Goal: Check status: Check status

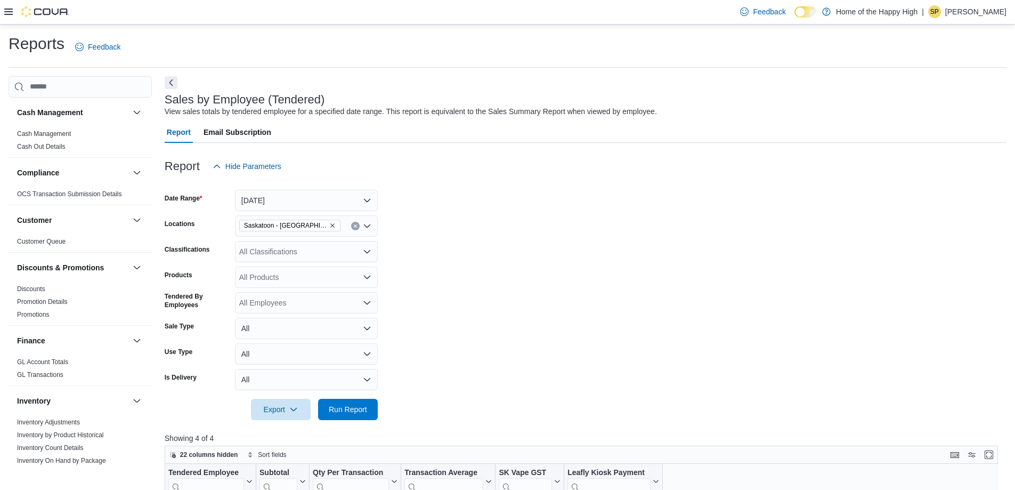
scroll to position [213, 0]
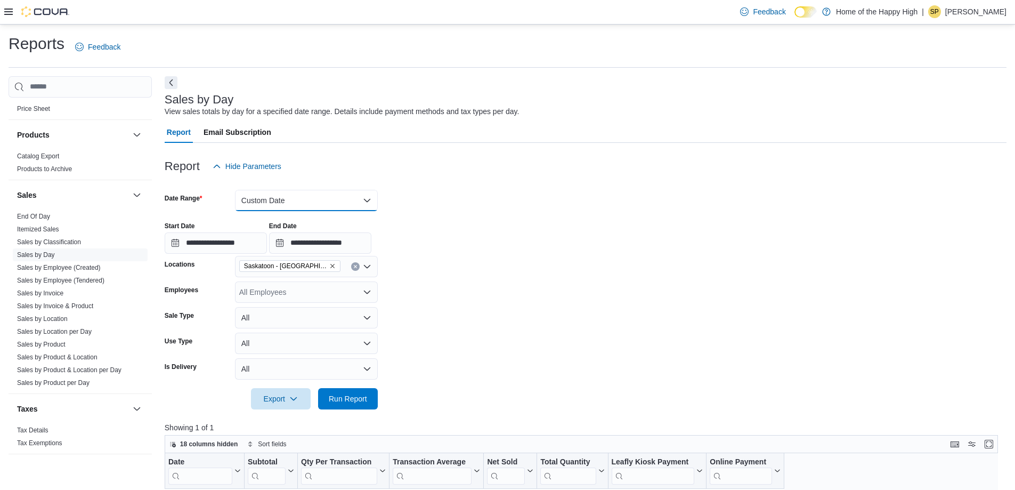
click at [274, 195] on button "Custom Date" at bounding box center [306, 200] width 143 height 21
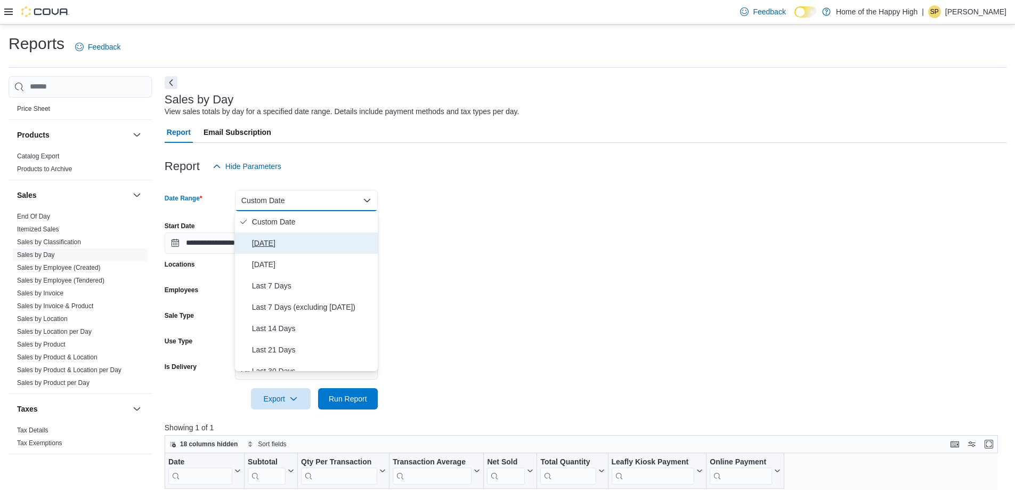
click at [288, 243] on span "[DATE]" at bounding box center [312, 242] width 121 height 13
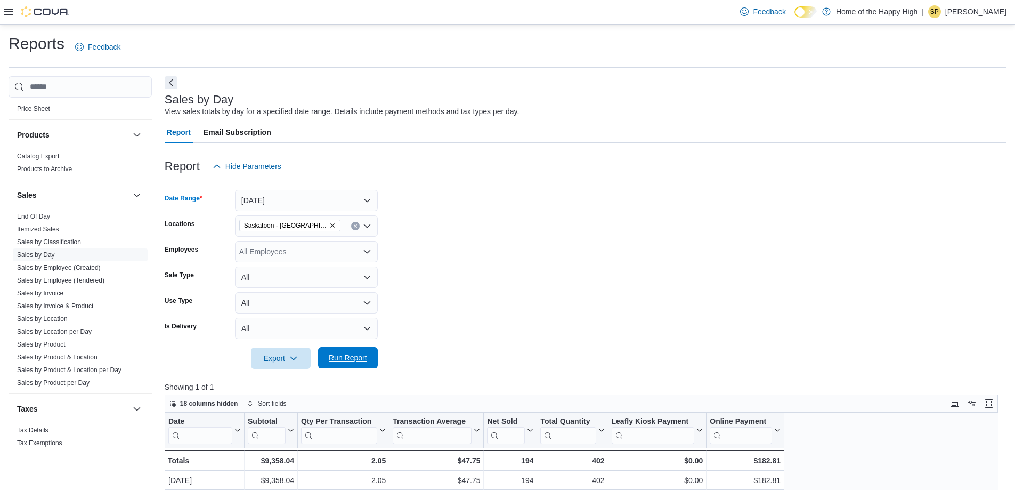
click at [331, 354] on span "Run Report" at bounding box center [348, 357] width 38 height 11
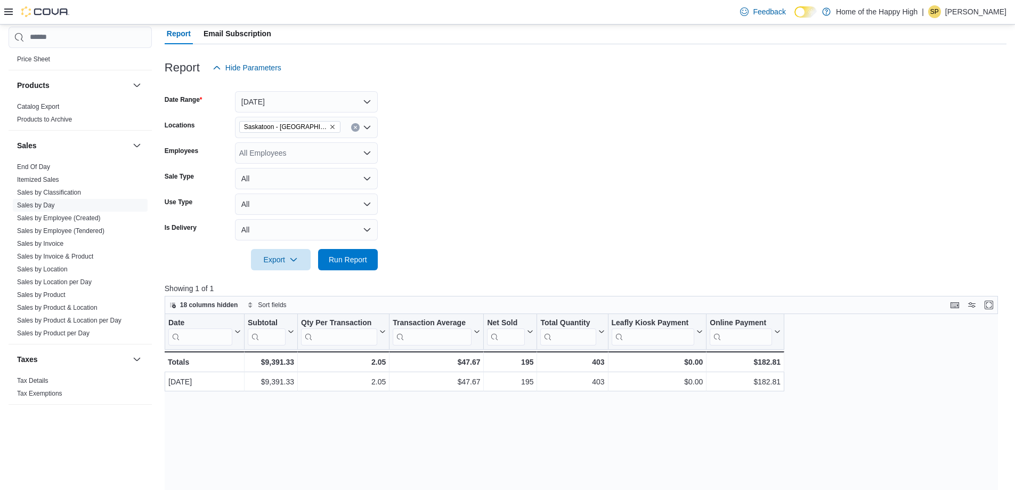
scroll to position [107, 0]
